Goal: Information Seeking & Learning: Learn about a topic

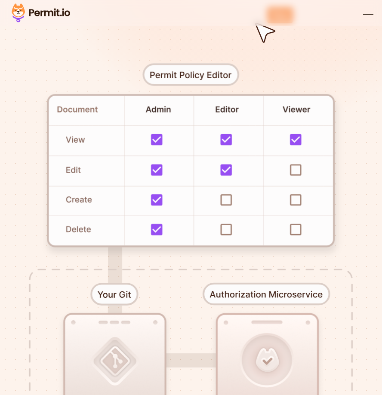
scroll to position [86, 0]
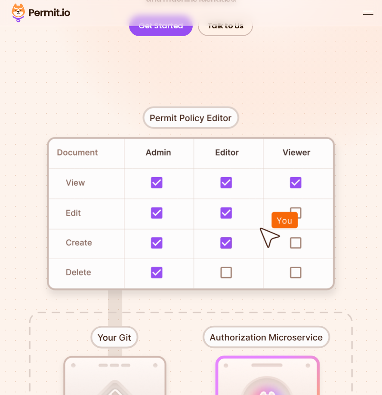
scroll to position [172, 0]
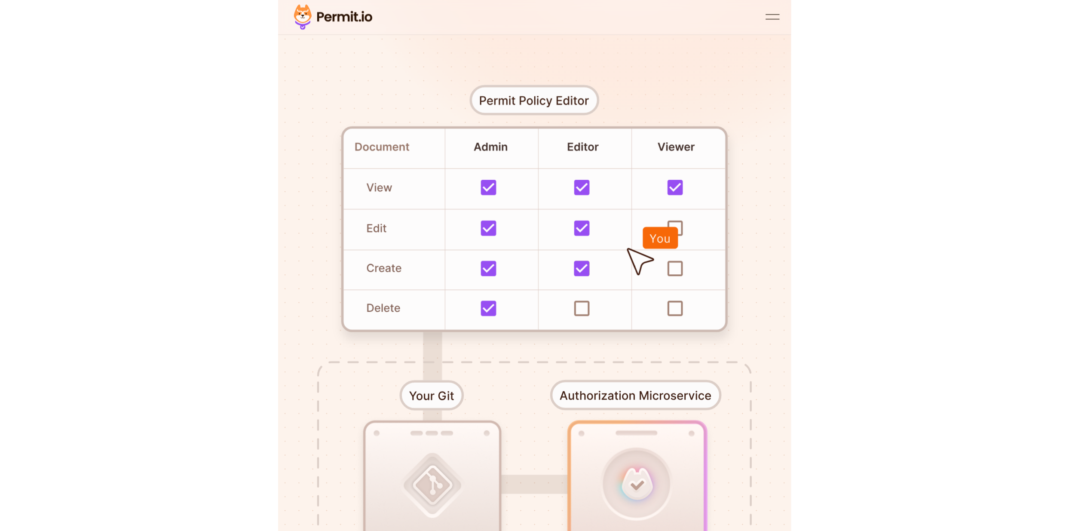
scroll to position [0, 0]
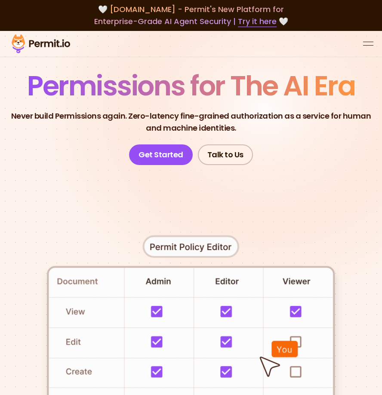
click at [365, 44] on button "open menu" at bounding box center [368, 44] width 10 height 10
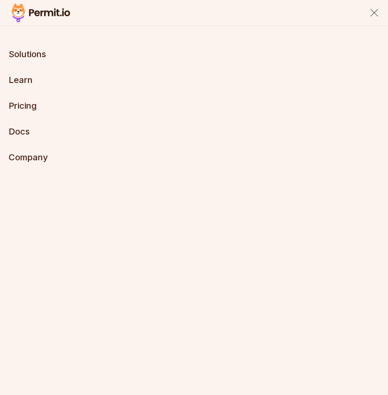
click at [32, 101] on link "Pricing" at bounding box center [23, 106] width 28 height 10
click at [24, 109] on link "Pricing" at bounding box center [23, 106] width 28 height 10
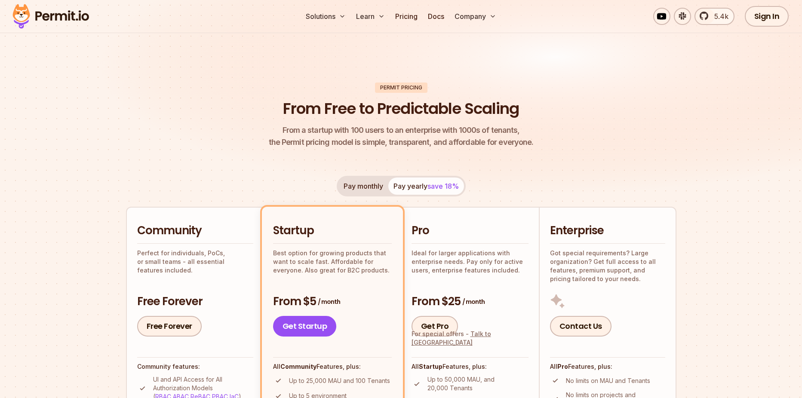
click at [215, 378] on p "UI and API Access for All Authorization Models ( RBAC , ABAC , ReBAC , PBAC , I…" at bounding box center [203, 388] width 100 height 26
click at [381, 144] on header "Permit Pricing From Free to Predictable Scaling From a startup with 100 users t…" at bounding box center [401, 116] width 550 height 66
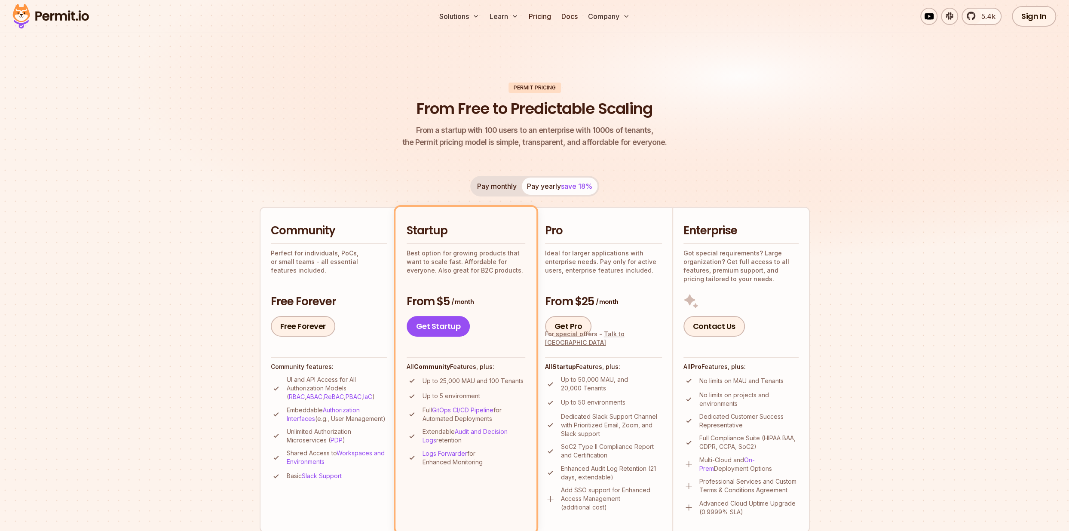
click at [380, 175] on div "Permit Pricing From Free to Predictable Scaling From a startup with 100 users t…" at bounding box center [535, 489] width 550 height 813
